Goal: Check status: Check status

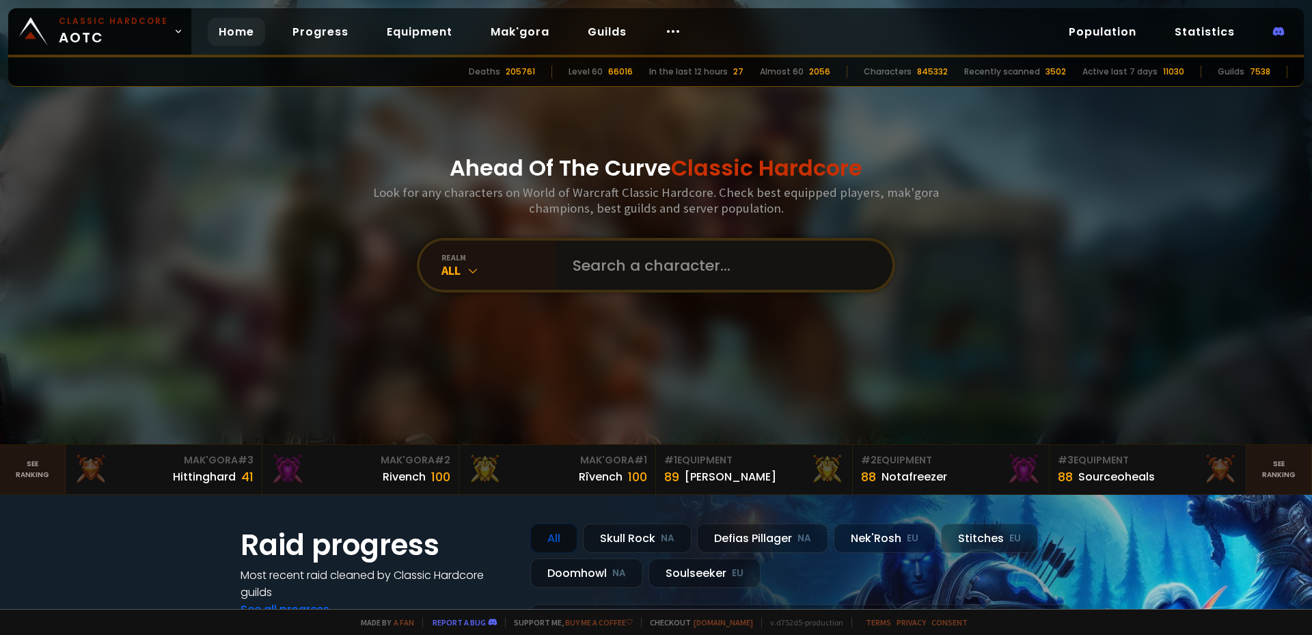
click at [609, 262] on input "text" at bounding box center [720, 265] width 312 height 49
type input "waterslvt"
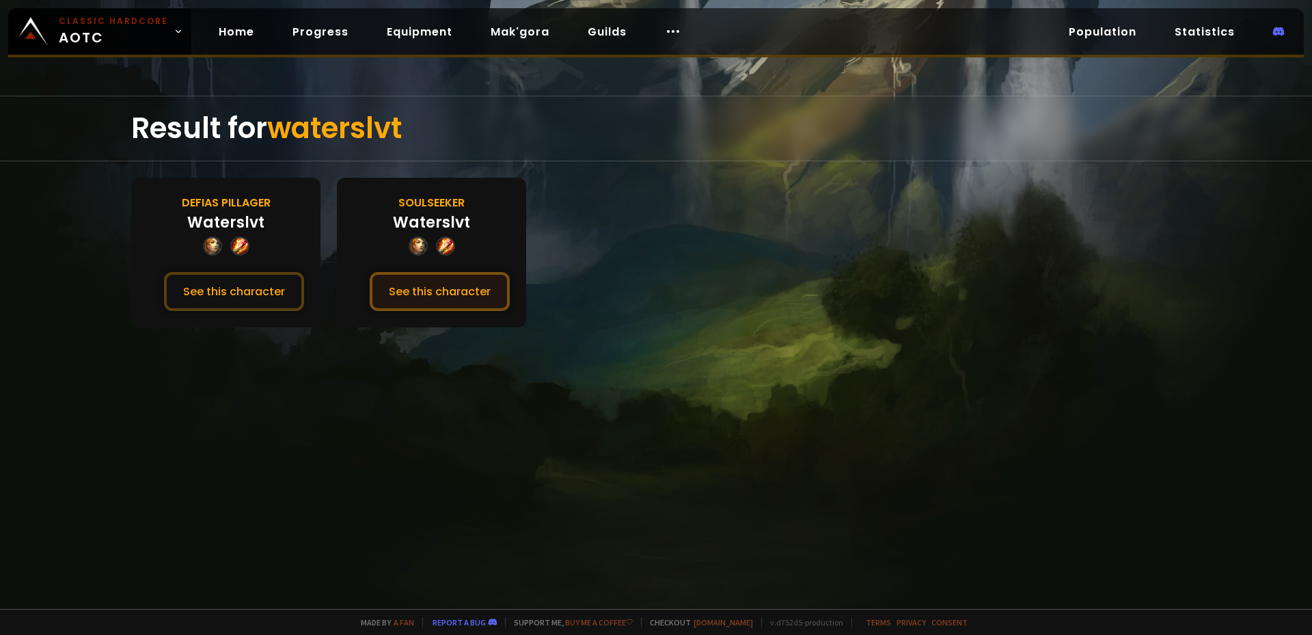
click at [389, 284] on button "See this character" at bounding box center [440, 291] width 140 height 39
click at [391, 275] on button "See this character" at bounding box center [440, 291] width 140 height 39
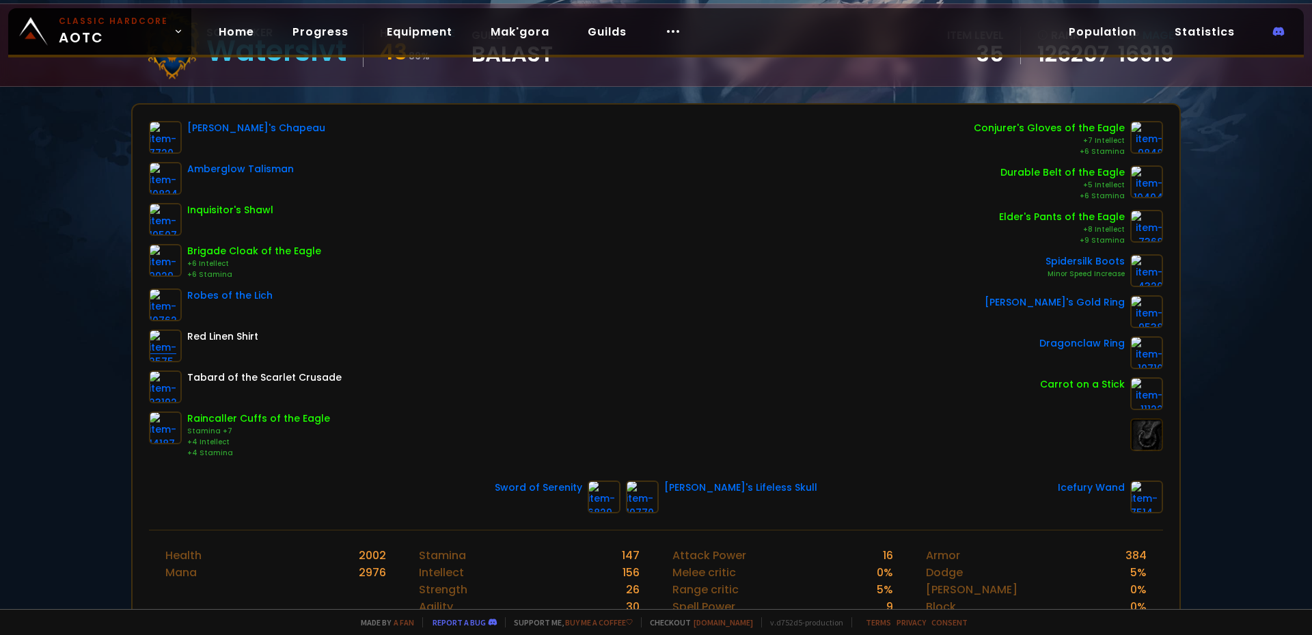
scroll to position [137, 0]
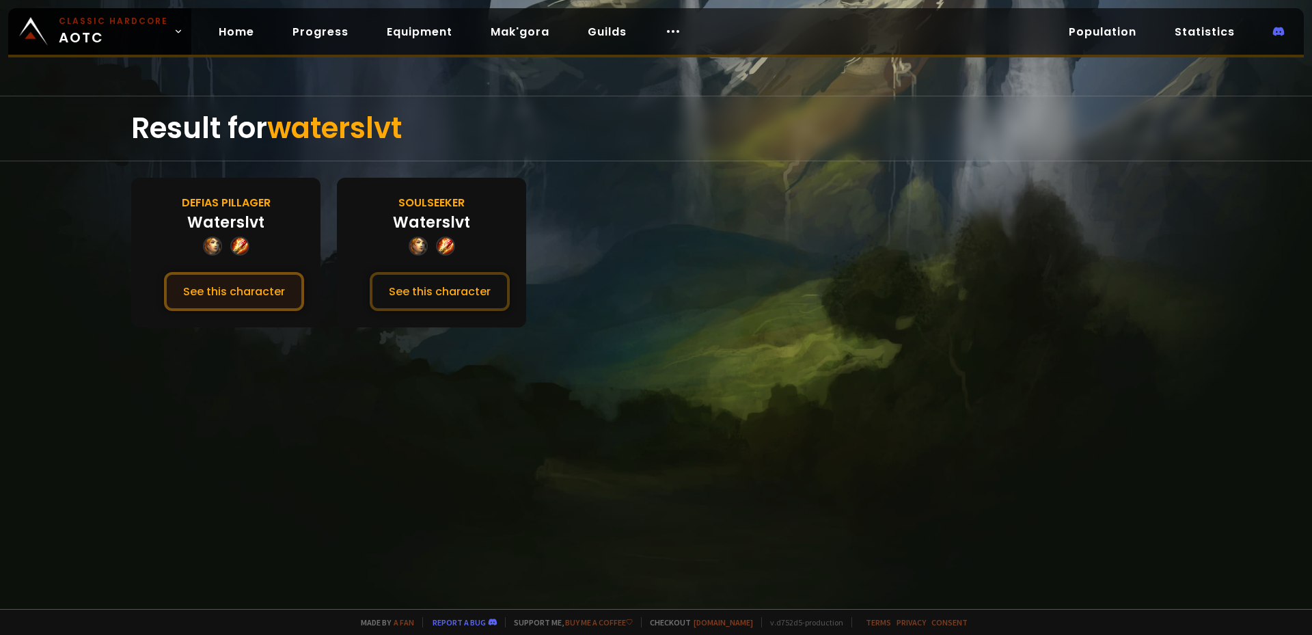
click at [219, 279] on button "See this character" at bounding box center [234, 291] width 140 height 39
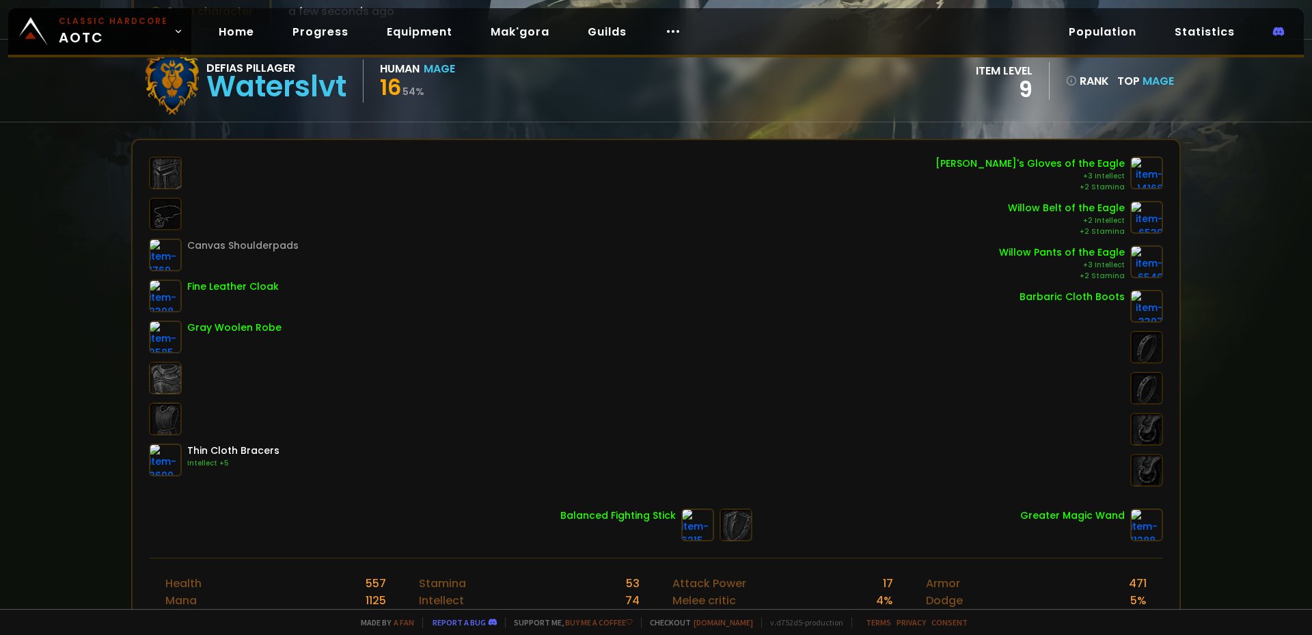
scroll to position [137, 0]
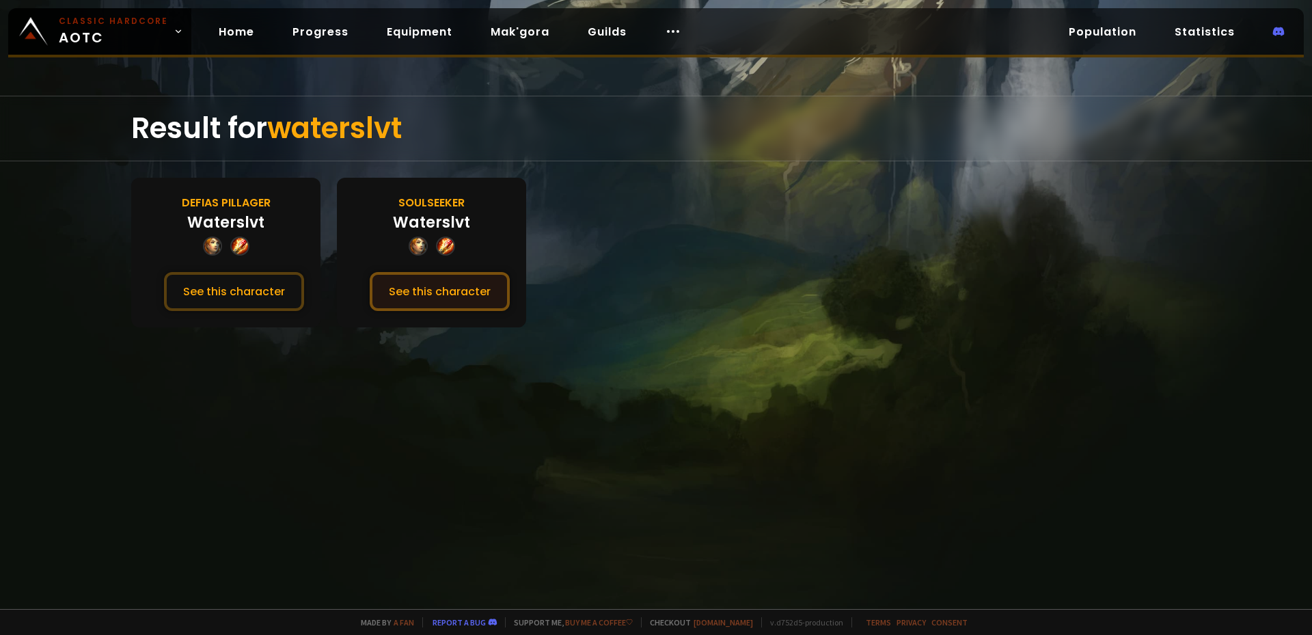
click at [370, 277] on button "See this character" at bounding box center [440, 291] width 140 height 39
